Goal: Information Seeking & Learning: Find contact information

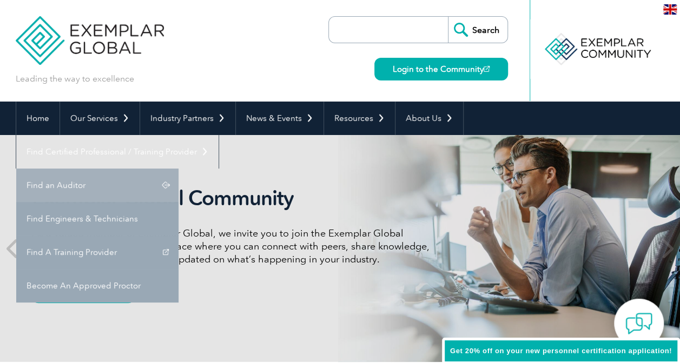
click at [178, 169] on link "Find an Auditor" at bounding box center [97, 186] width 162 height 34
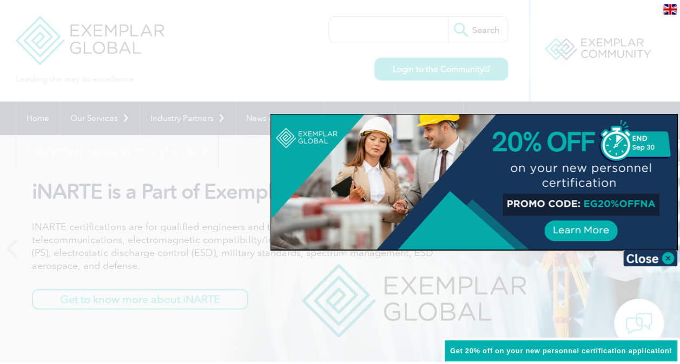
click at [385, 22] on div at bounding box center [340, 182] width 680 height 364
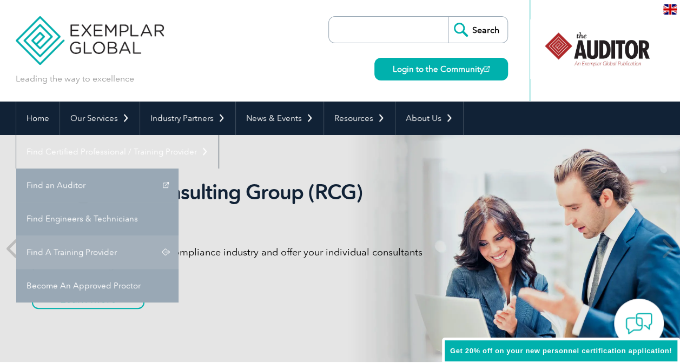
click at [178, 236] on link "Find A Training Provider" at bounding box center [97, 253] width 162 height 34
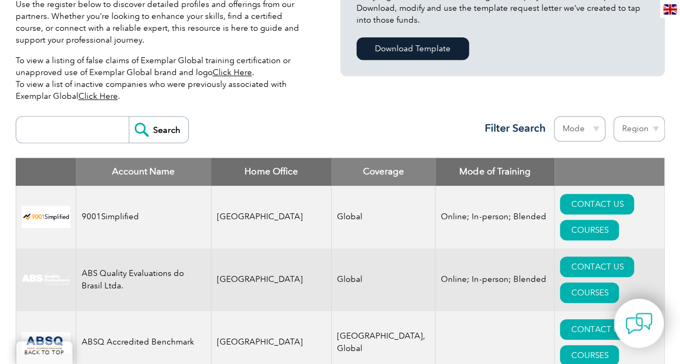
scroll to position [379, 0]
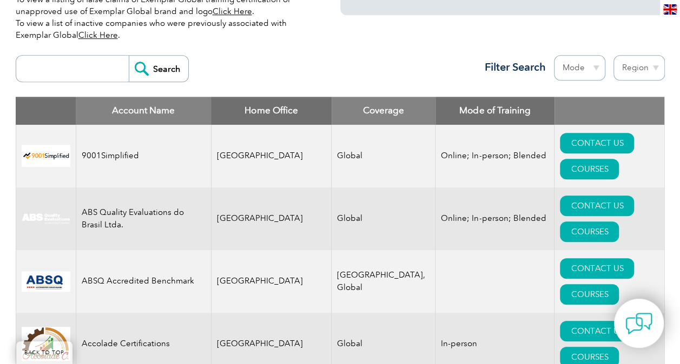
click at [92, 68] on input "search" at bounding box center [75, 69] width 107 height 26
type input "neutral"
click at [154, 64] on input "Search" at bounding box center [158, 69] width 59 height 26
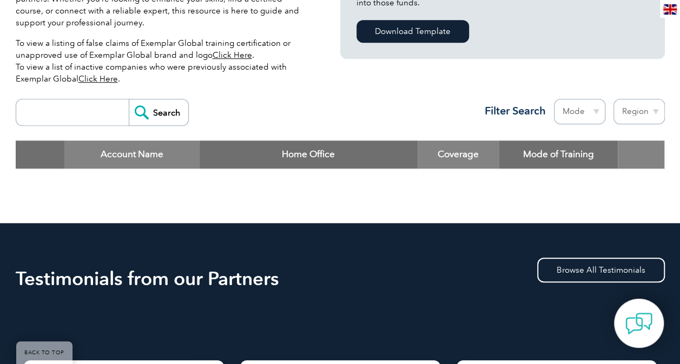
scroll to position [270, 0]
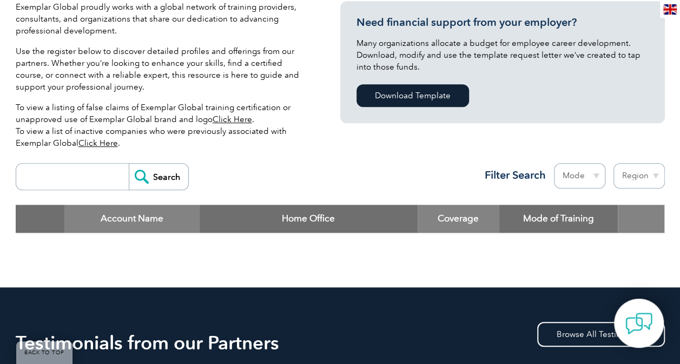
click at [103, 167] on input "search" at bounding box center [75, 177] width 107 height 26
type input "tnv"
click at [162, 172] on input "Search" at bounding box center [158, 177] width 59 height 26
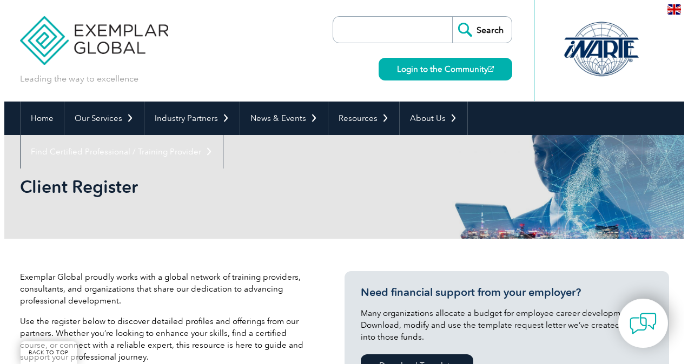
scroll to position [264, 0]
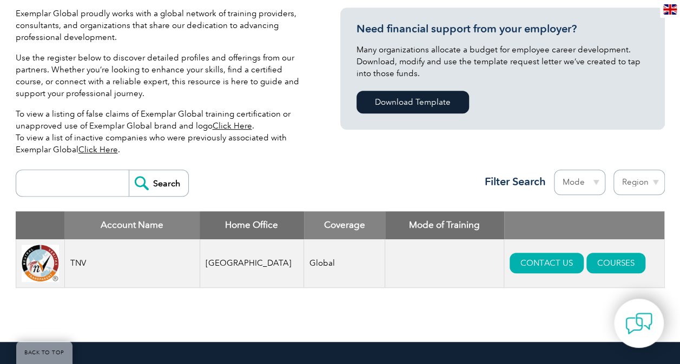
click at [25, 263] on img at bounding box center [40, 263] width 37 height 37
click at [41, 263] on img at bounding box center [40, 263] width 37 height 37
click at [591, 261] on link "COURSES" at bounding box center [615, 263] width 59 height 21
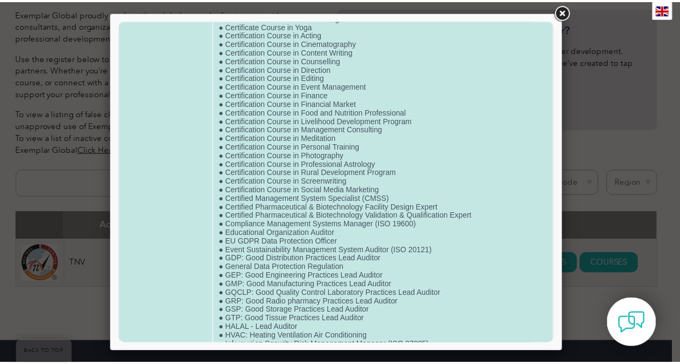
scroll to position [0, 0]
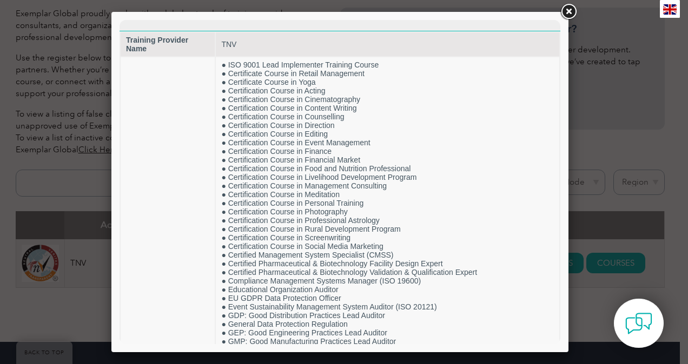
click at [574, 11] on link at bounding box center [568, 11] width 19 height 19
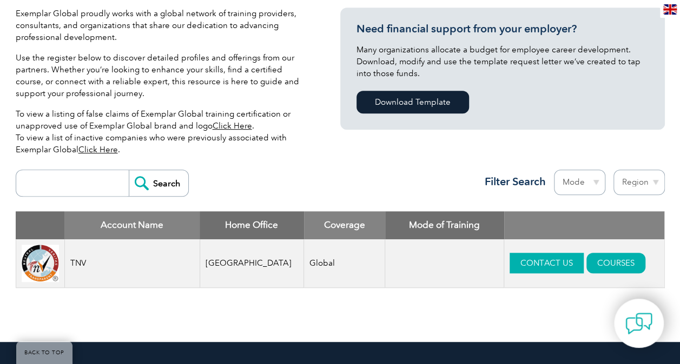
click at [510, 258] on link "CONTACT US" at bounding box center [546, 263] width 74 height 21
